Goal: Information Seeking & Learning: Learn about a topic

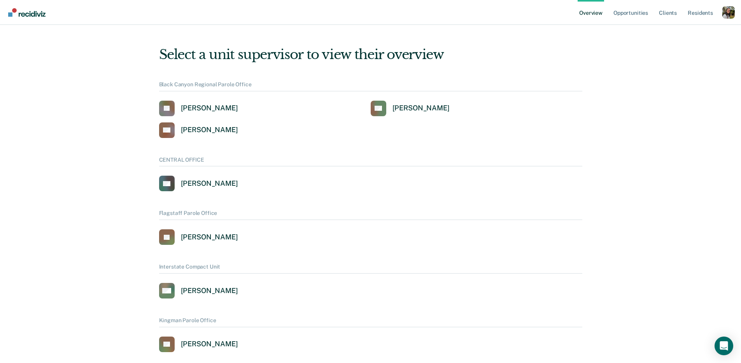
scroll to position [756, 0]
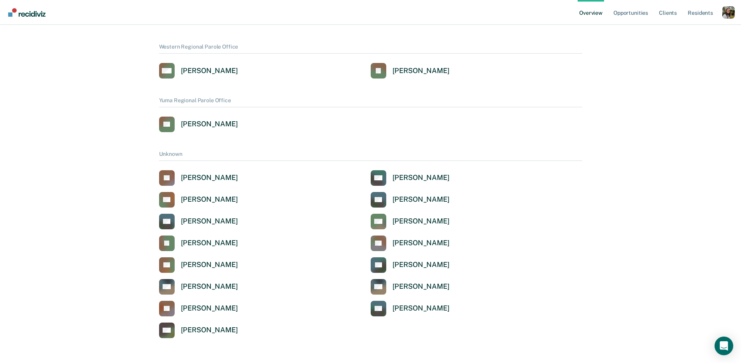
click at [483, 128] on div "ES [PERSON_NAME]" at bounding box center [370, 125] width 423 height 16
click at [197, 313] on div "[PERSON_NAME]" at bounding box center [209, 308] width 57 height 9
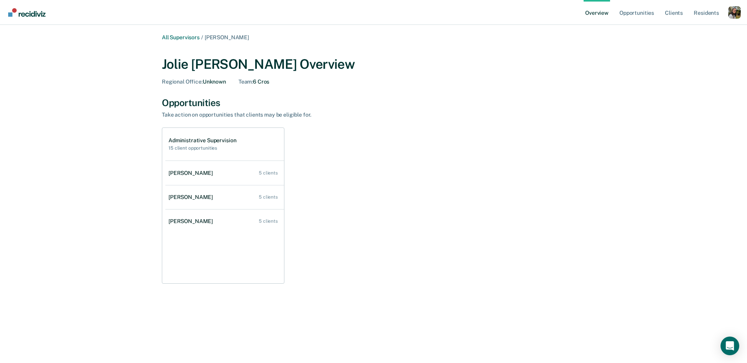
click at [295, 99] on div "Opportunities" at bounding box center [373, 102] width 423 height 11
click at [317, 107] on div "Opportunities" at bounding box center [373, 102] width 423 height 11
click at [173, 40] on link "All Supervisors" at bounding box center [181, 37] width 38 height 7
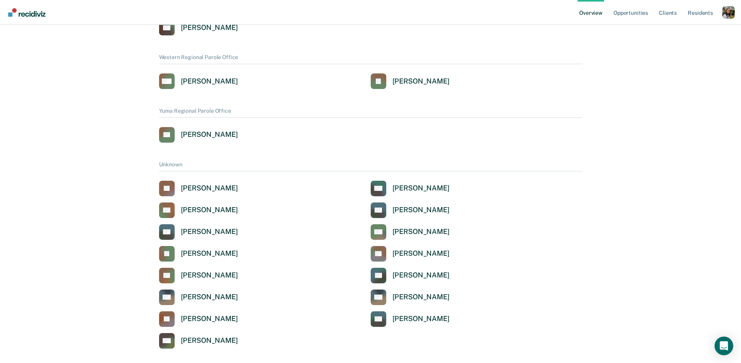
scroll to position [756, 0]
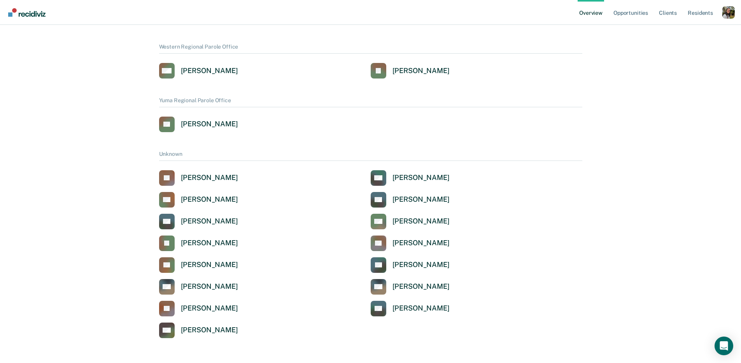
click at [298, 166] on div "Unknown [PERSON_NAME] MA [PERSON_NAME] AB [PERSON_NAME] SG [PERSON_NAME] KG [PE…" at bounding box center [370, 244] width 423 height 187
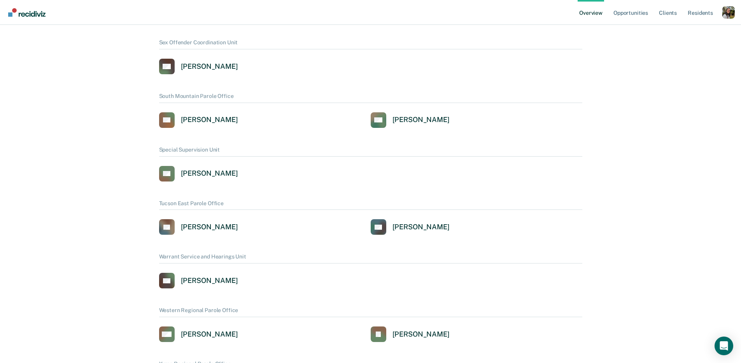
scroll to position [491, 0]
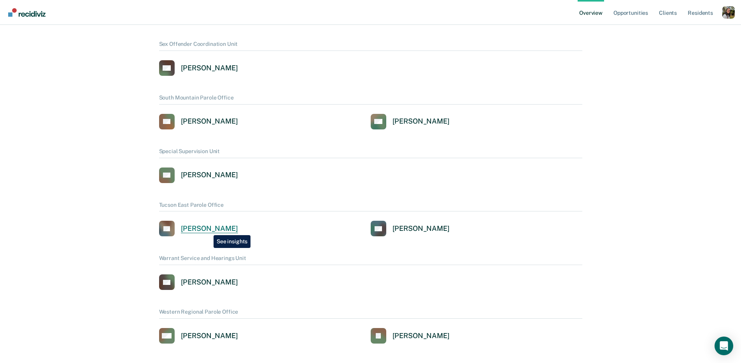
click at [206, 230] on div "[PERSON_NAME]" at bounding box center [209, 228] width 57 height 9
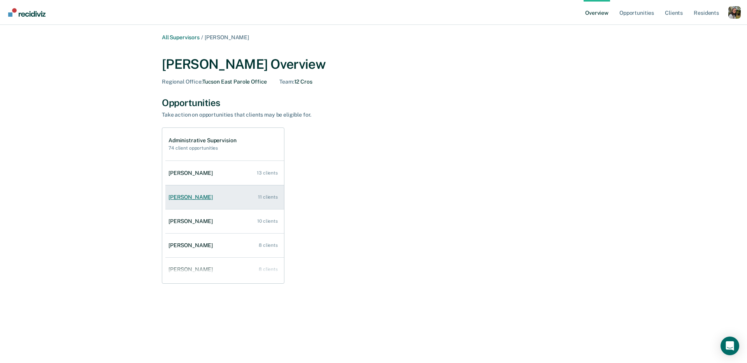
click at [178, 192] on link "[PERSON_NAME] 11 clients" at bounding box center [224, 197] width 119 height 22
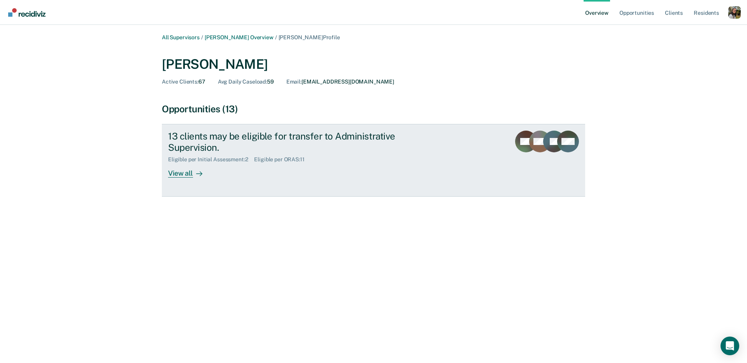
click at [261, 170] on div "13 clients may be eligible for transfer to Administrative Supervision. Eligible…" at bounding box center [314, 154] width 292 height 47
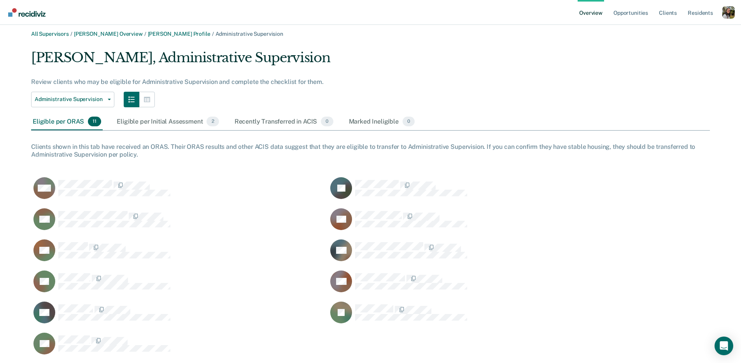
scroll to position [5, 0]
